Goal: Task Accomplishment & Management: Use online tool/utility

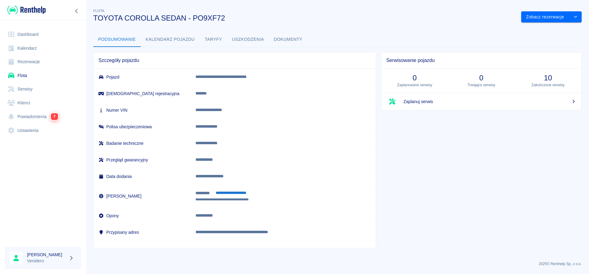
click at [29, 88] on link "Serwisy" at bounding box center [43, 89] width 76 height 14
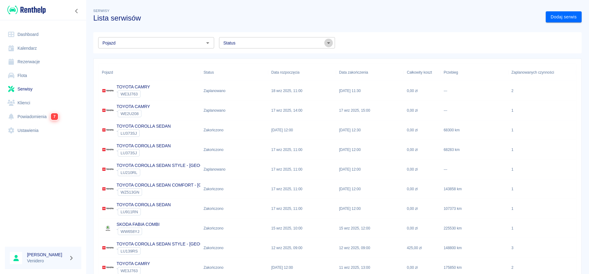
click at [328, 44] on icon "Otwórz" at bounding box center [328, 43] width 3 height 2
click at [237, 55] on li "Zaplanowano" at bounding box center [277, 56] width 116 height 10
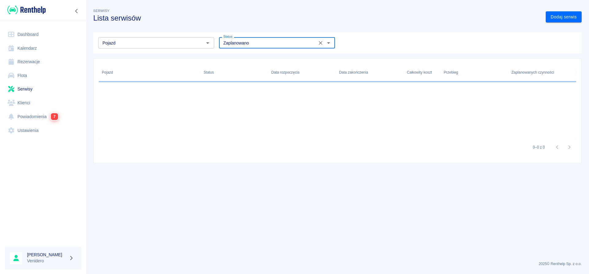
type input "Zaplanowano"
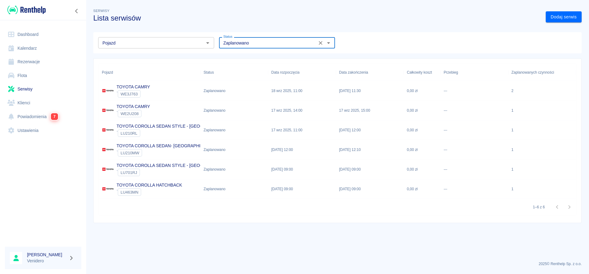
click at [144, 125] on p "TOYOTA COROLLA SEDAN STYLE - [GEOGRAPHIC_DATA]" at bounding box center [175, 126] width 117 height 6
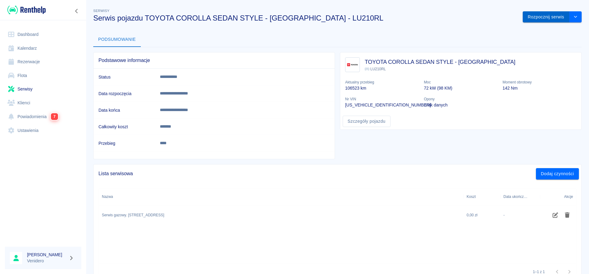
click at [538, 14] on button "Rozpocznij serwis" at bounding box center [546, 16] width 47 height 11
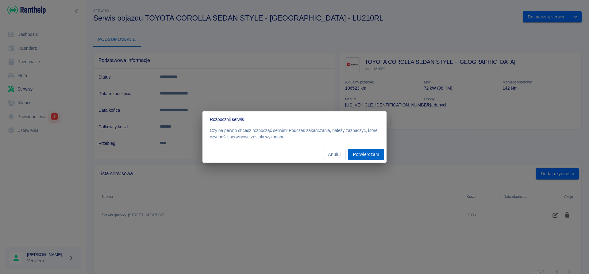
click at [359, 154] on button "Potwierdzam" at bounding box center [366, 154] width 36 height 11
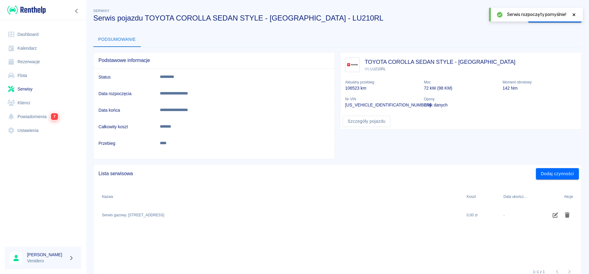
click at [573, 13] on div at bounding box center [574, 14] width 6 height 6
click at [540, 17] on button "Zakończ serwis" at bounding box center [548, 16] width 41 height 11
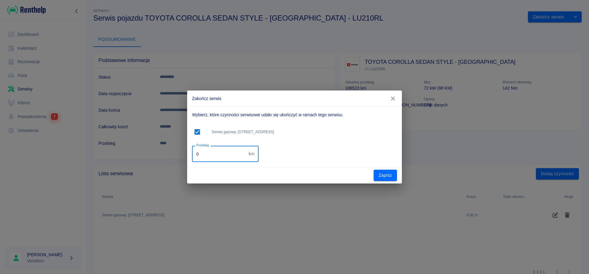
drag, startPoint x: 207, startPoint y: 155, endPoint x: 155, endPoint y: 156, distance: 52.4
click at [192, 156] on input "0" at bounding box center [219, 154] width 54 height 16
type input "137400"
click at [385, 178] on button "Zapisz" at bounding box center [385, 175] width 23 height 11
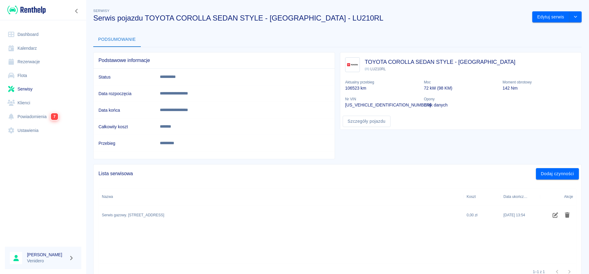
click at [24, 91] on link "Serwisy" at bounding box center [43, 89] width 76 height 14
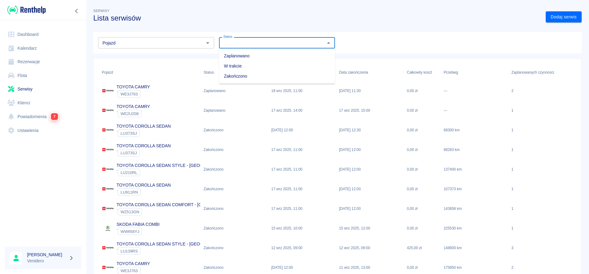
click at [248, 45] on input "Status" at bounding box center [272, 43] width 102 height 8
click at [244, 56] on li "Zaplanowano" at bounding box center [277, 56] width 116 height 10
type input "Zaplanowano"
